Goal: Task Accomplishment & Management: Complete application form

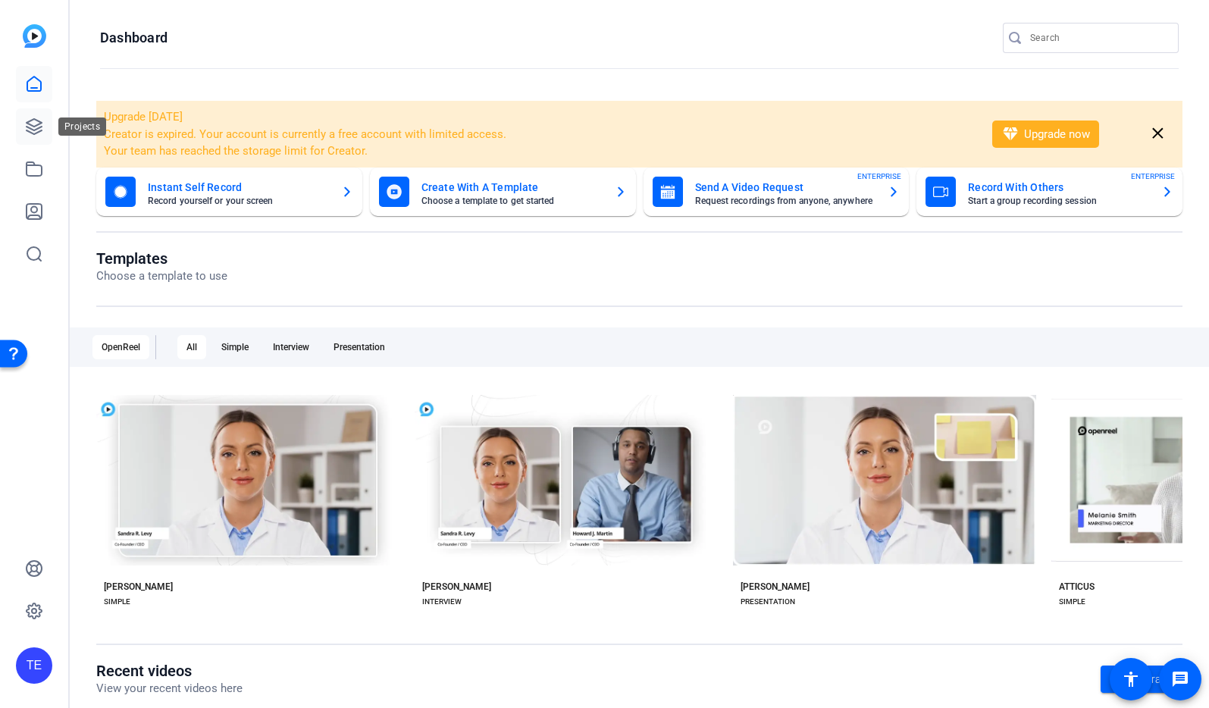
click at [39, 126] on icon at bounding box center [34, 126] width 18 height 18
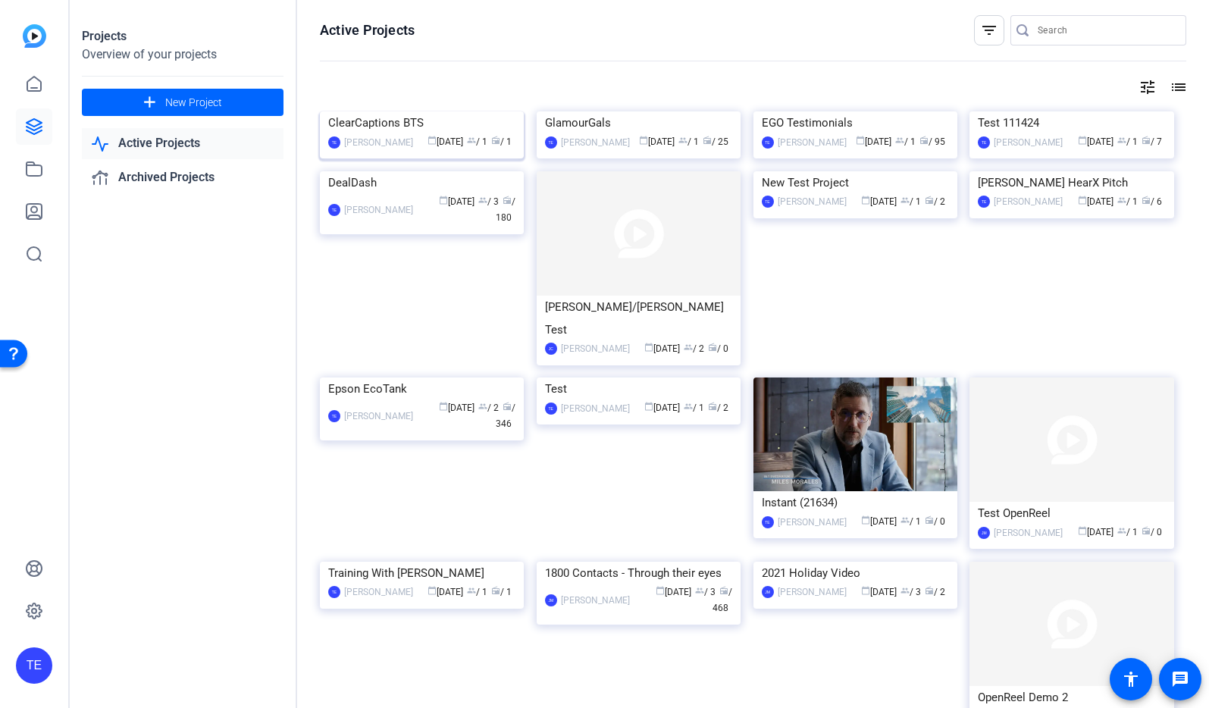
click at [394, 134] on div "ClearCaptions BTS" at bounding box center [421, 122] width 187 height 23
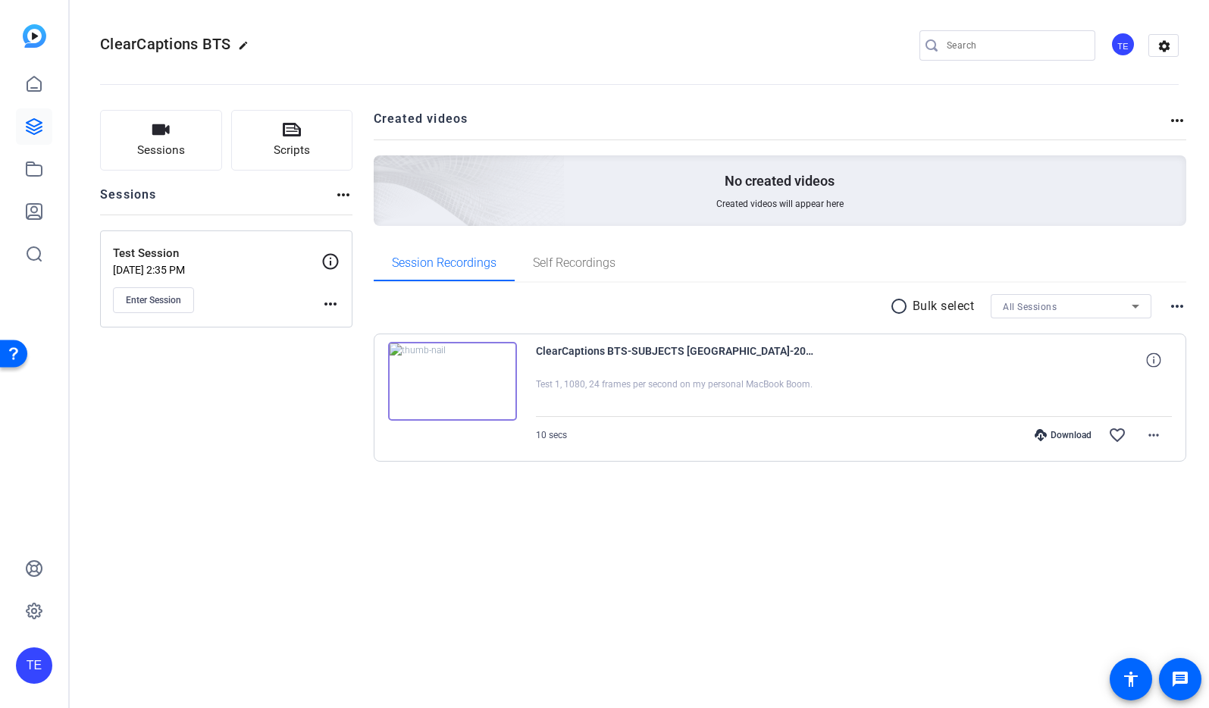
click at [341, 196] on mat-icon "more_horiz" at bounding box center [343, 195] width 18 height 18
click at [341, 196] on div at bounding box center [604, 354] width 1209 height 708
click at [176, 140] on button "Sessions" at bounding box center [161, 140] width 122 height 61
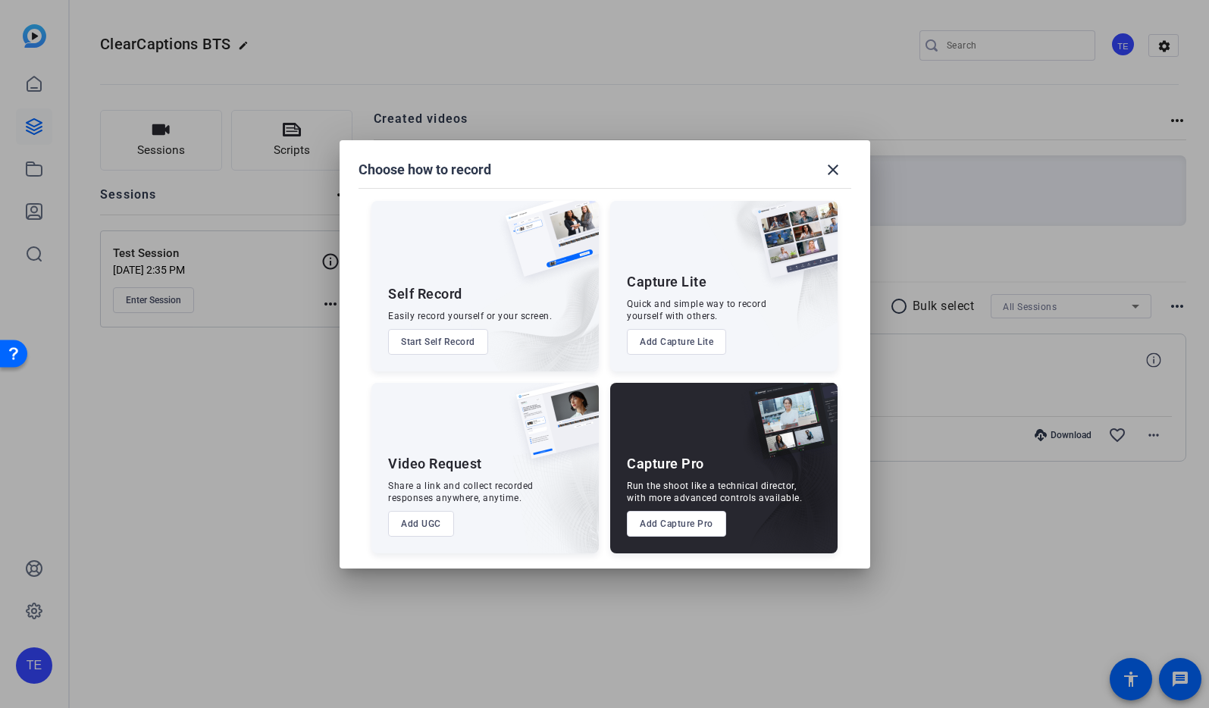
click at [683, 526] on button "Add Capture Pro" at bounding box center [676, 524] width 99 height 26
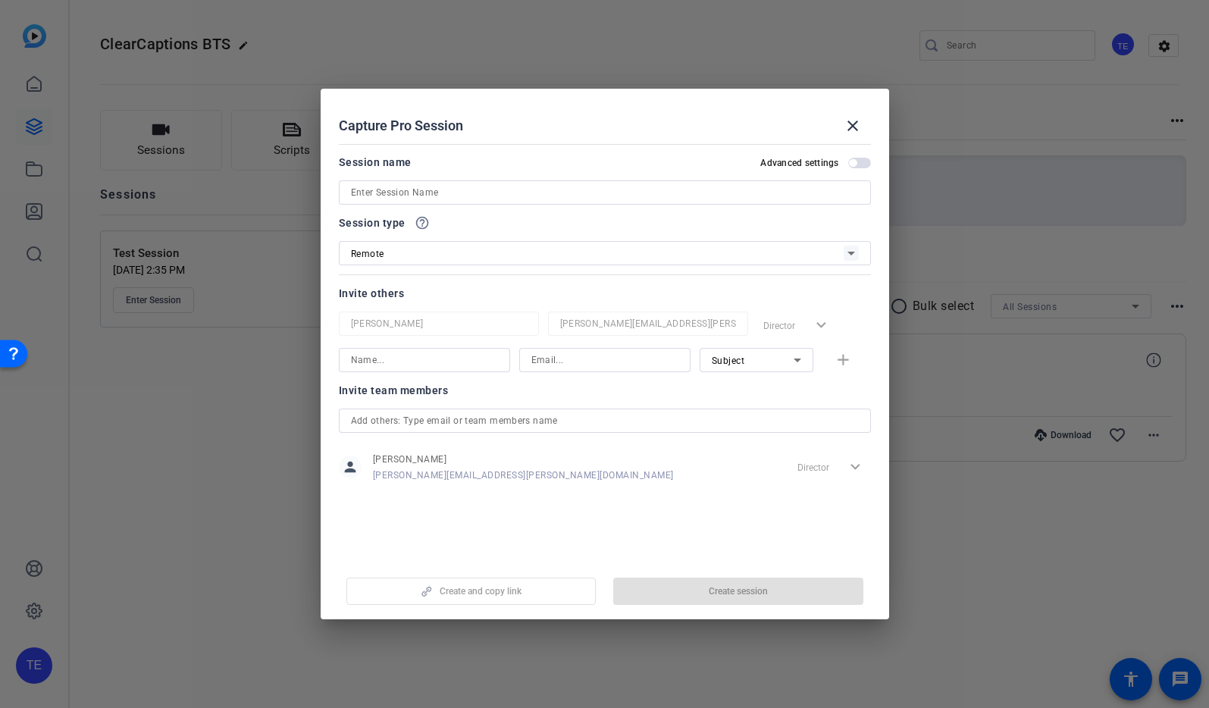
click at [444, 190] on input at bounding box center [605, 192] width 508 height 18
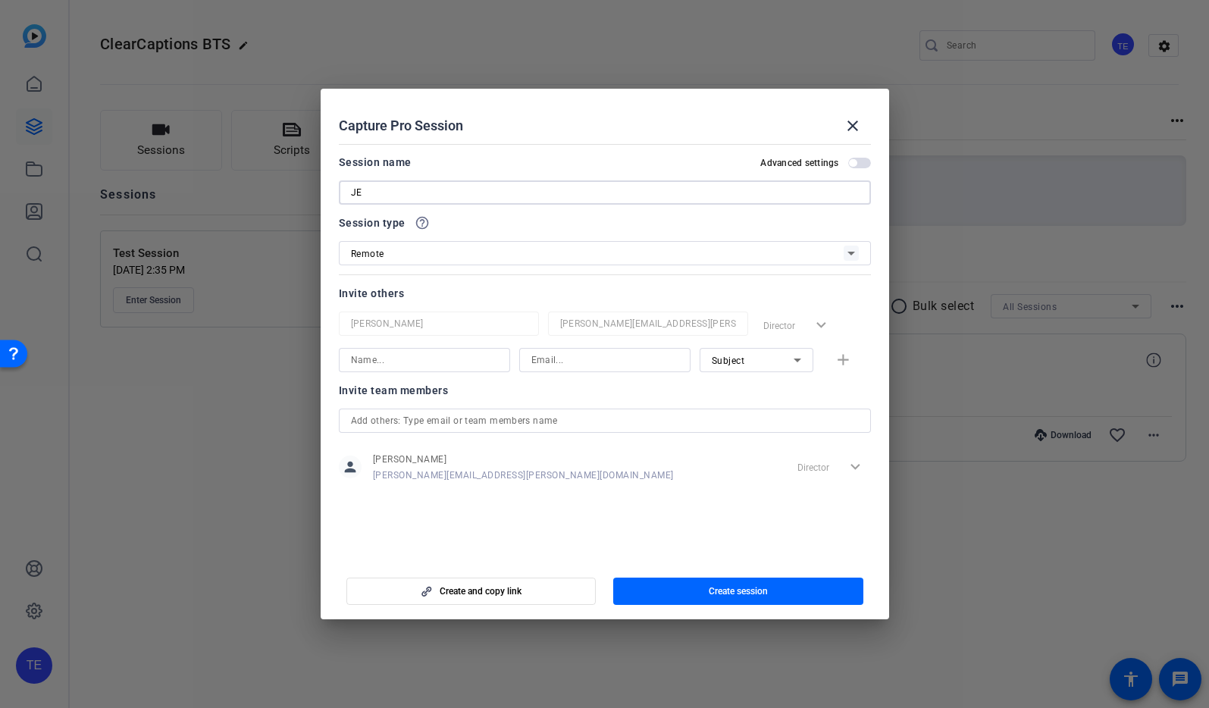
type input "J"
type input "ClearCaptions"
click at [448, 363] on input at bounding box center [424, 360] width 147 height 18
type input "n"
type input "Nat"
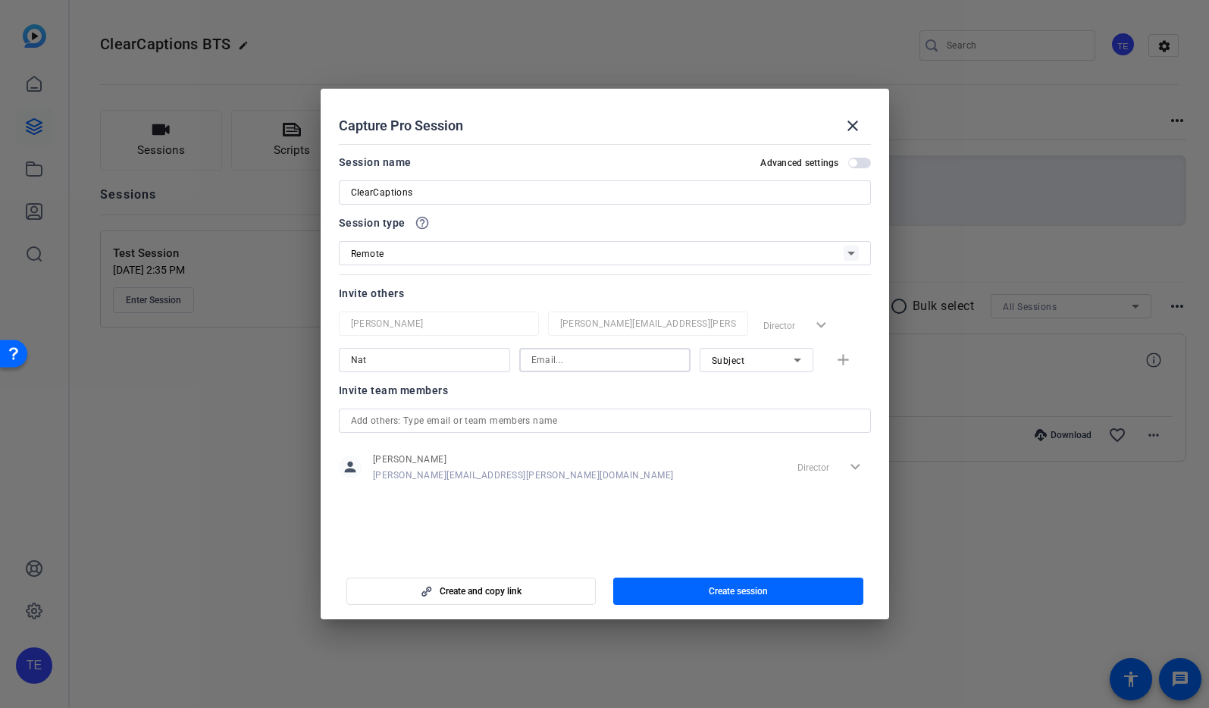
click at [594, 365] on input at bounding box center [604, 360] width 147 height 18
type input "N"
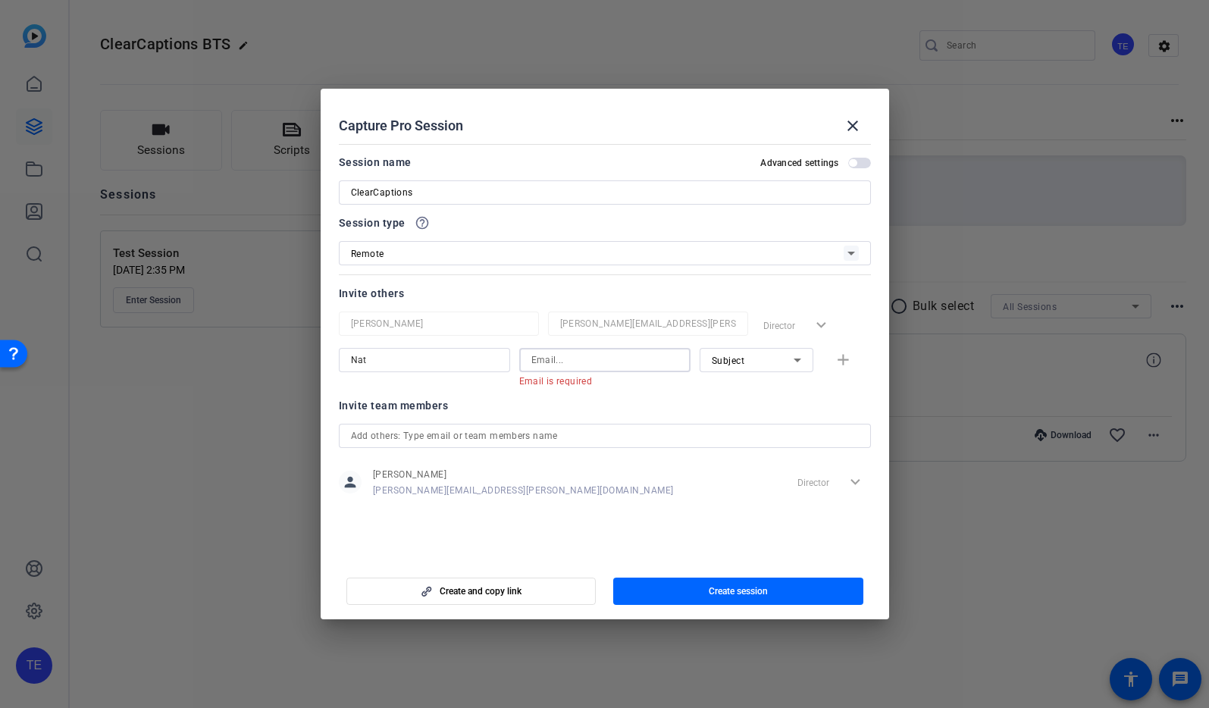
click at [540, 359] on input at bounding box center [604, 360] width 147 height 18
paste input "[PERSON_NAME] <[EMAIL_ADDRESS][PERSON_NAME][DOMAIN_NAME]>"
drag, startPoint x: 546, startPoint y: 362, endPoint x: 540, endPoint y: 330, distance: 32.3
click at [540, 330] on div "[PERSON_NAME][GEOGRAPHIC_DATA][EMAIL_ADDRESS][PERSON_NAME][DOMAIN_NAME] Directo…" at bounding box center [605, 350] width 532 height 76
drag, startPoint x: 659, startPoint y: 362, endPoint x: 701, endPoint y: 386, distance: 48.2
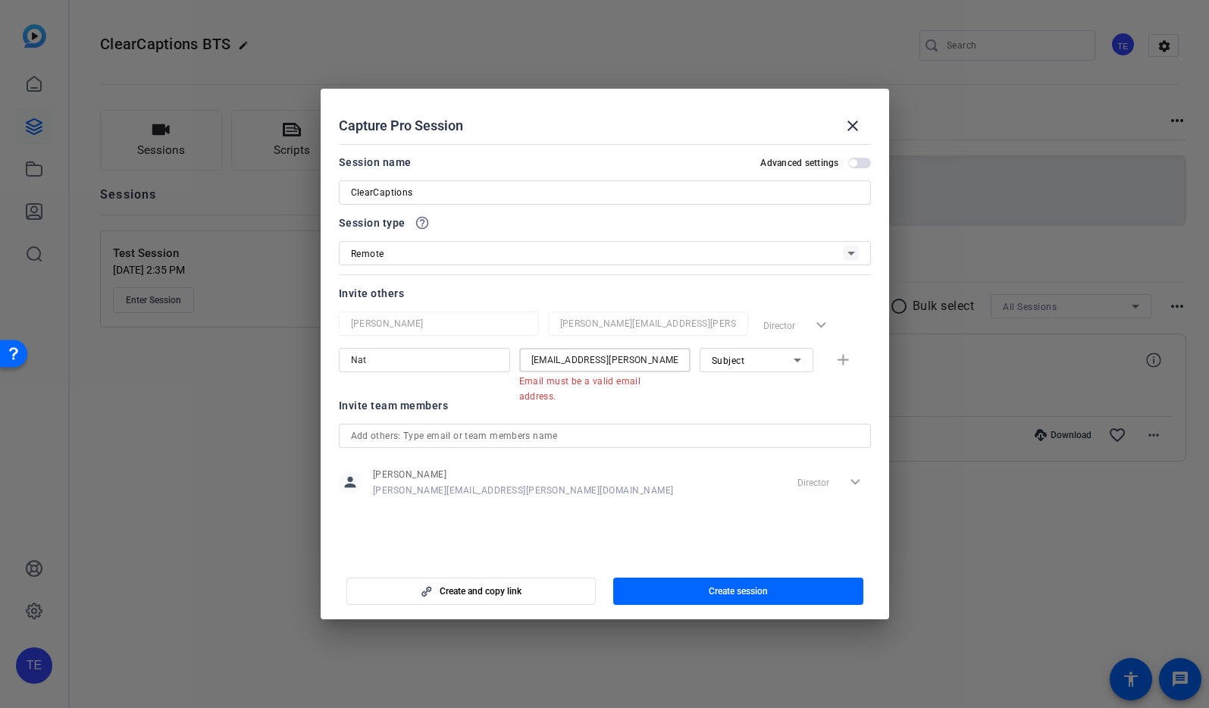
click at [701, 386] on div "[PERSON_NAME] [PERSON_NAME][EMAIL_ADDRESS][DOMAIN_NAME]> Email must be a valid …" at bounding box center [605, 367] width 532 height 39
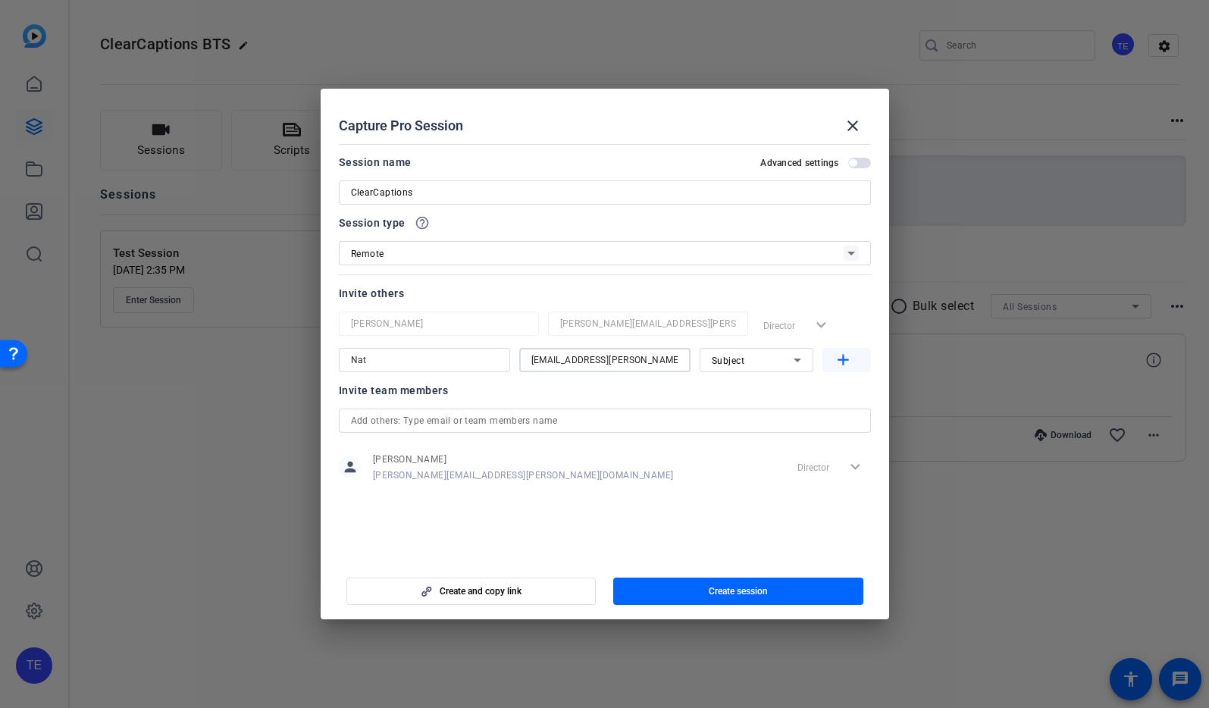
type input "[EMAIL_ADDRESS][PERSON_NAME][DOMAIN_NAME]"
click at [846, 360] on mat-icon "add" at bounding box center [843, 360] width 19 height 19
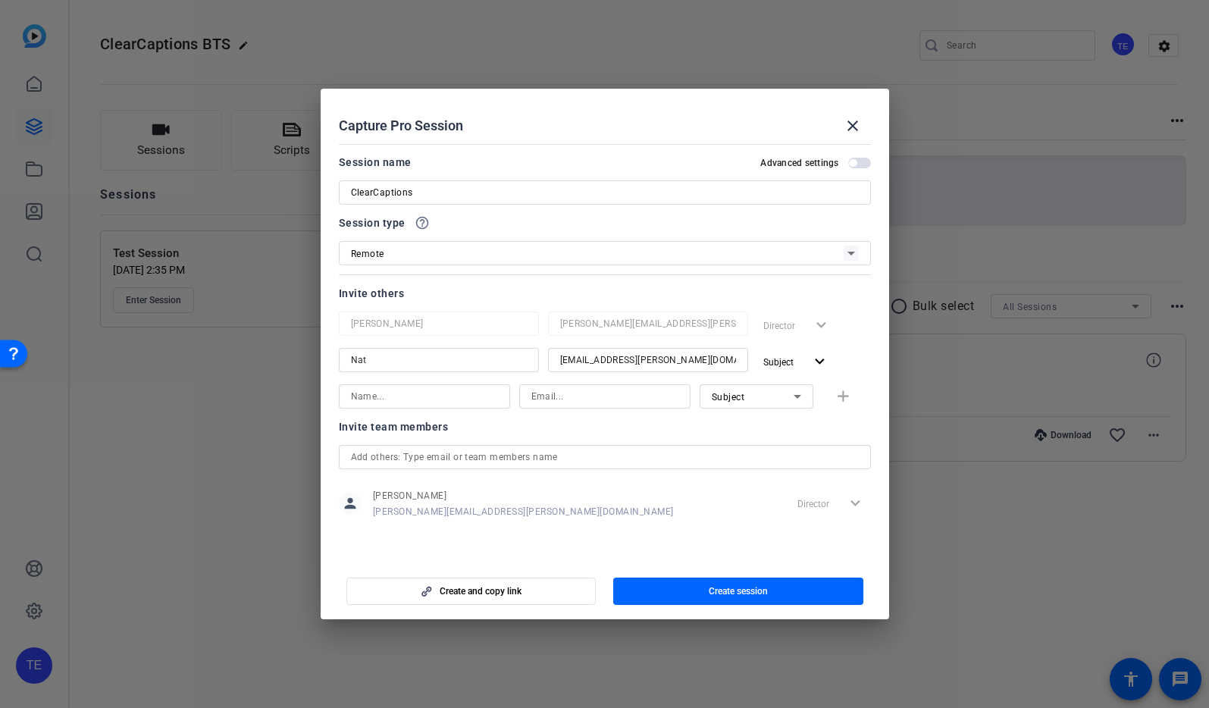
click at [420, 396] on input at bounding box center [424, 396] width 147 height 18
type input "[PERSON_NAME]"
click at [544, 399] on input at bounding box center [604, 396] width 147 height 18
paste input "[PERSON_NAME] <[PERSON_NAME][EMAIL_ADDRESS][PERSON_NAME][DOMAIN_NAME]>"
drag, startPoint x: 538, startPoint y: 399, endPoint x: 491, endPoint y: 398, distance: 47.0
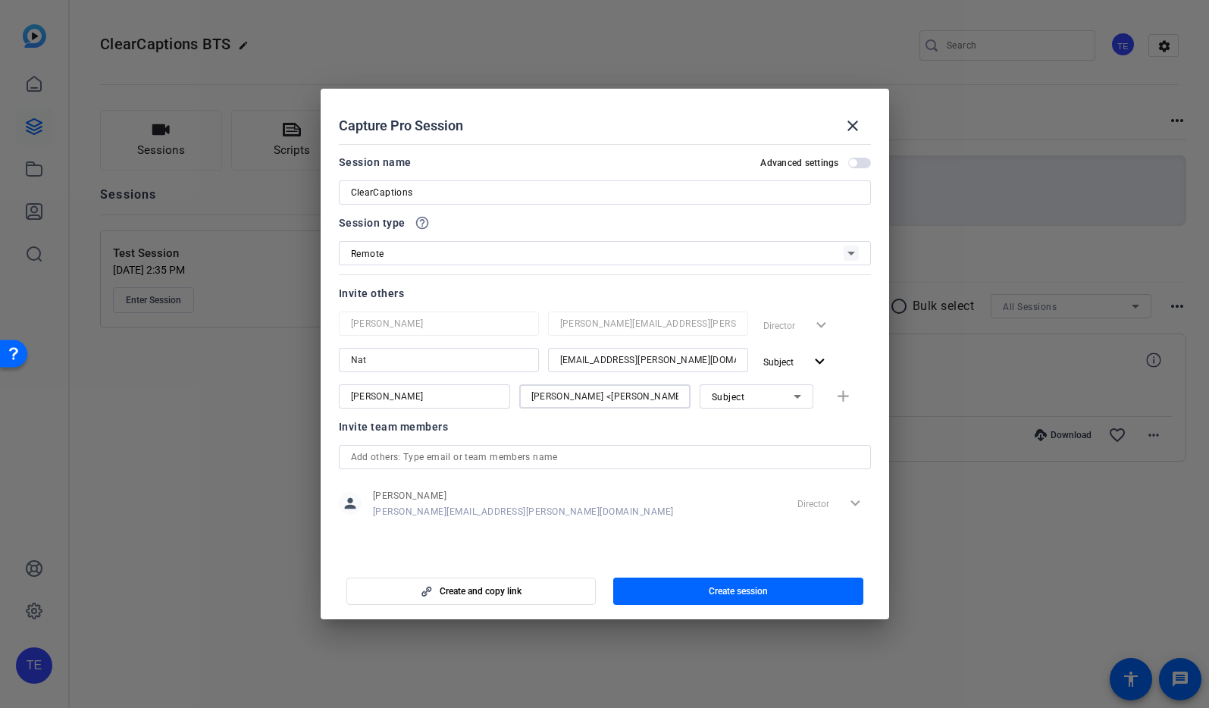
click at [491, 398] on div "[PERSON_NAME] <[PERSON_NAME][EMAIL_ADDRESS][PERSON_NAME][DOMAIN_NAME]> Subject …" at bounding box center [605, 396] width 532 height 24
click at [605, 398] on input "[PERSON_NAME] <[PERSON_NAME][EMAIL_ADDRESS][PERSON_NAME][DOMAIN_NAME]>" at bounding box center [604, 396] width 147 height 18
drag, startPoint x: 605, startPoint y: 397, endPoint x: 601, endPoint y: 371, distance: 26.0
click at [600, 372] on div "[PERSON_NAME] Elliott [EMAIL_ADDRESS][PERSON_NAME][DOMAIN_NAME] Director expand…" at bounding box center [605, 360] width 532 height 97
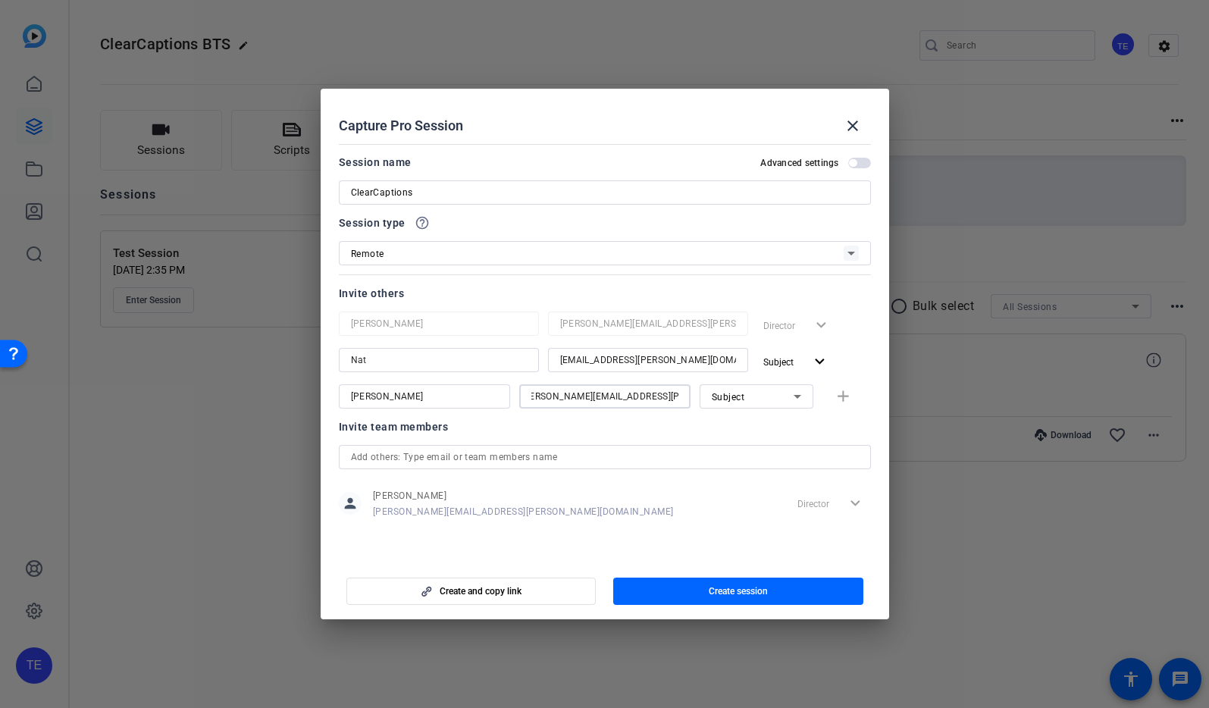
drag, startPoint x: 670, startPoint y: 396, endPoint x: 739, endPoint y: 398, distance: 69.0
click at [739, 398] on div "[PERSON_NAME] [PERSON_NAME][EMAIL_ADDRESS][PERSON_NAME][DOMAIN_NAME]> Subject a…" at bounding box center [605, 396] width 532 height 24
click at [682, 396] on div "[PERSON_NAME][EMAIL_ADDRESS][PERSON_NAME][DOMAIN_NAME]>" at bounding box center [604, 396] width 171 height 24
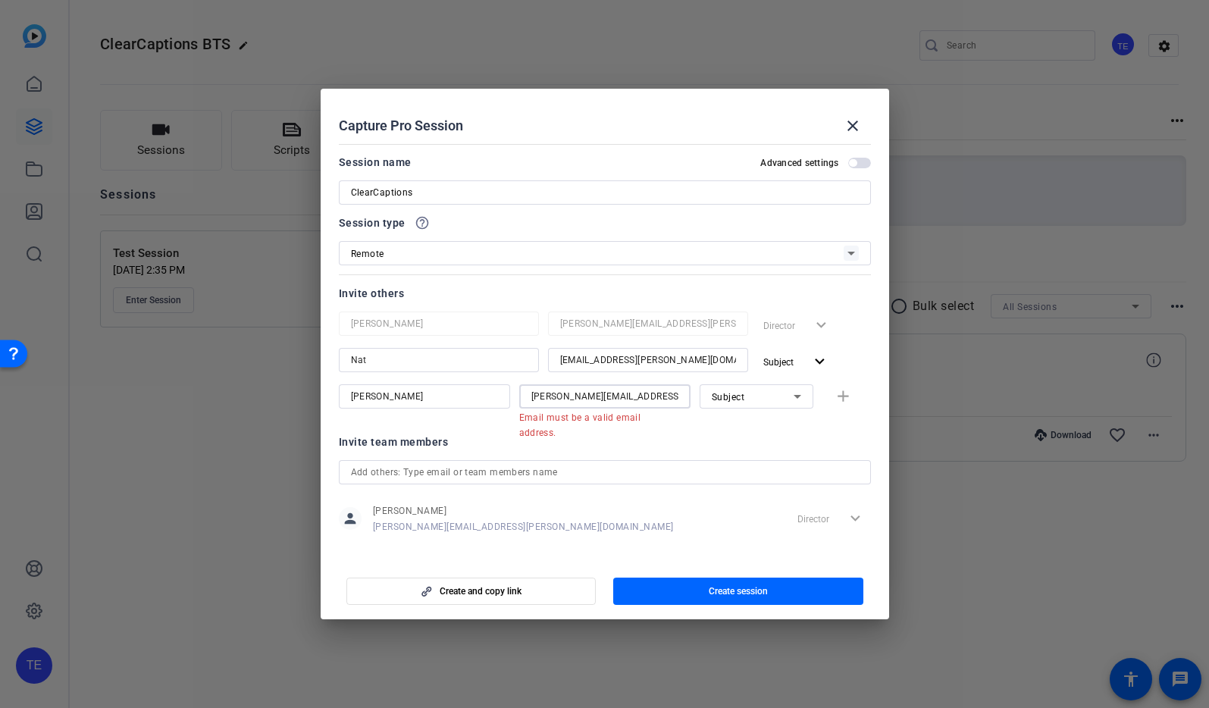
scroll to position [0, 1]
click at [666, 397] on input "[PERSON_NAME][EMAIL_ADDRESS][PERSON_NAME][DOMAIN_NAME]>" at bounding box center [604, 396] width 147 height 18
drag, startPoint x: 669, startPoint y: 398, endPoint x: 713, endPoint y: 394, distance: 44.1
click at [713, 394] on div "[PERSON_NAME] [PERSON_NAME][EMAIL_ADDRESS][PERSON_NAME][DOMAIN_NAME]> Email mus…" at bounding box center [605, 403] width 532 height 39
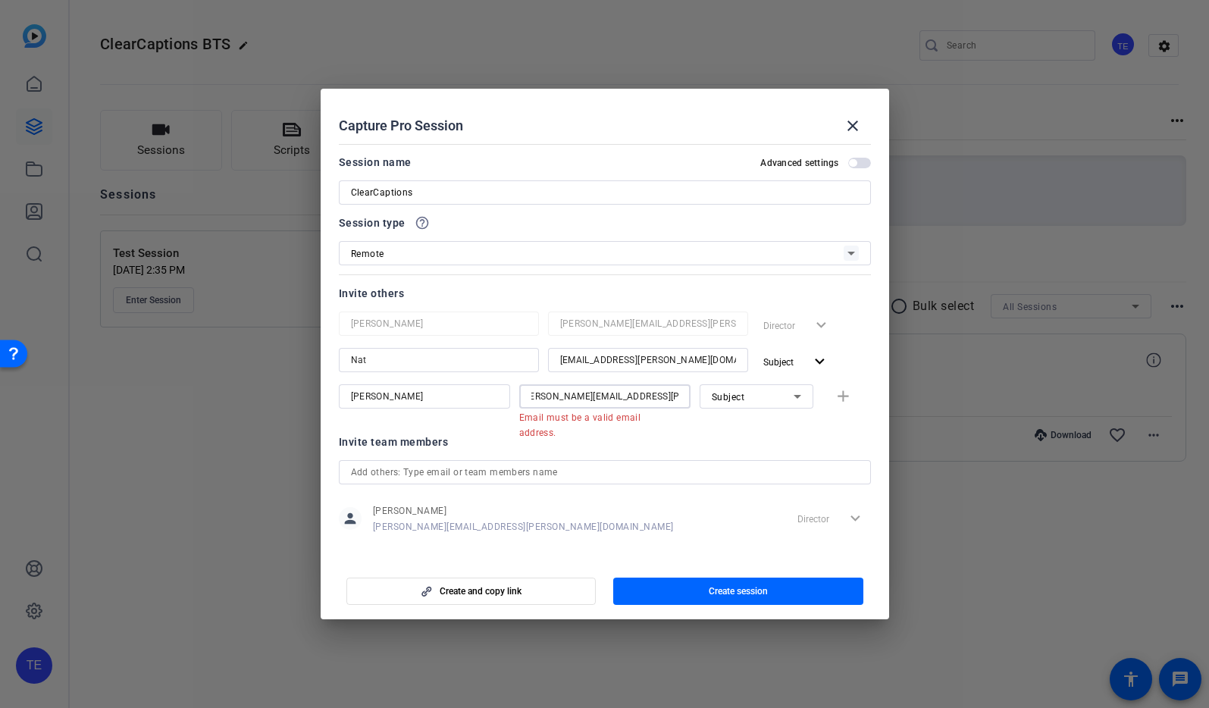
click at [676, 396] on input "[PERSON_NAME][EMAIL_ADDRESS][PERSON_NAME][DOMAIN_NAME]>" at bounding box center [604, 396] width 147 height 18
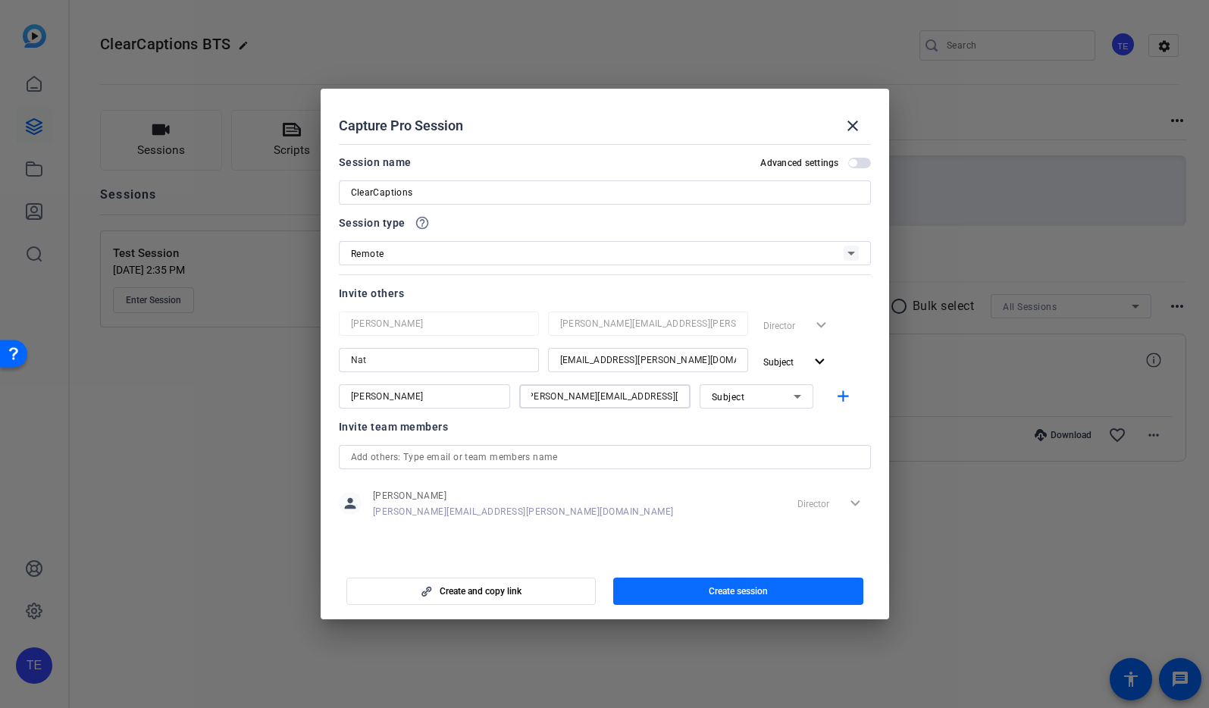
type input "[PERSON_NAME][EMAIL_ADDRESS][PERSON_NAME][DOMAIN_NAME]"
click at [740, 592] on span "Create session" at bounding box center [738, 591] width 59 height 12
